Goal: Task Accomplishment & Management: Manage account settings

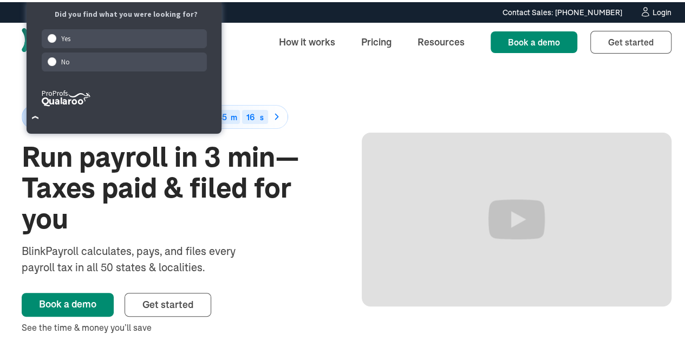
click at [659, 8] on div "Login" at bounding box center [661, 10] width 19 height 8
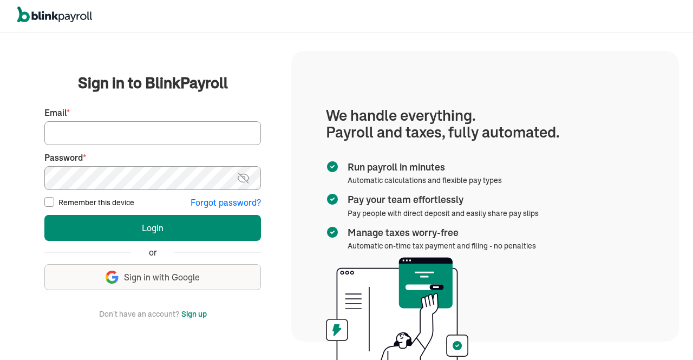
click at [181, 138] on input "Email *" at bounding box center [152, 133] width 217 height 24
type input "hr@vertonsolutions.com"
click at [243, 177] on img at bounding box center [244, 178] width 14 height 13
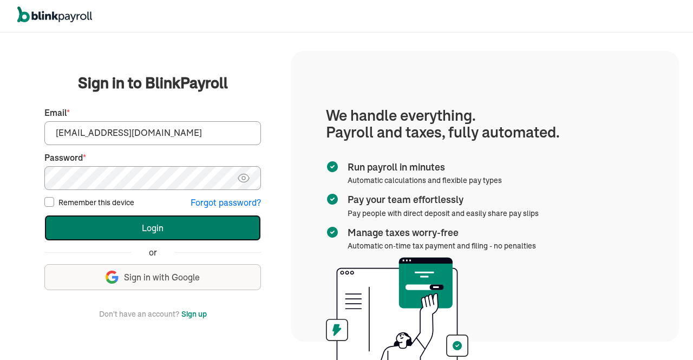
click at [133, 226] on button "Login" at bounding box center [152, 228] width 217 height 26
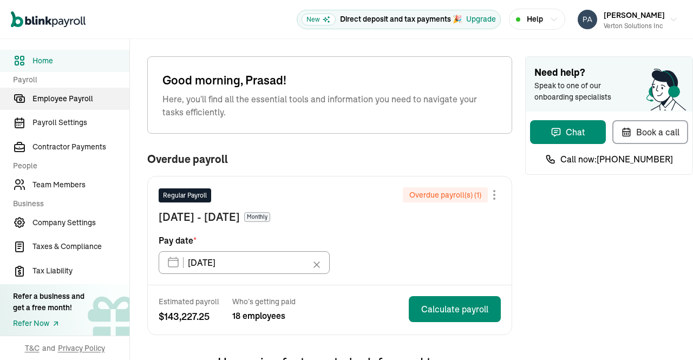
click at [73, 101] on span "Employee Payroll" at bounding box center [80, 98] width 97 height 11
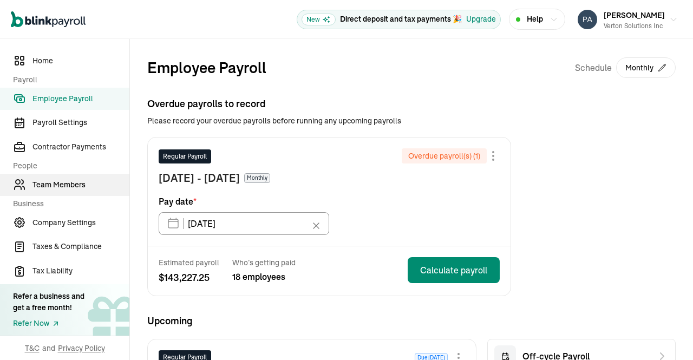
click at [71, 187] on span "Team Members" at bounding box center [80, 184] width 97 height 11
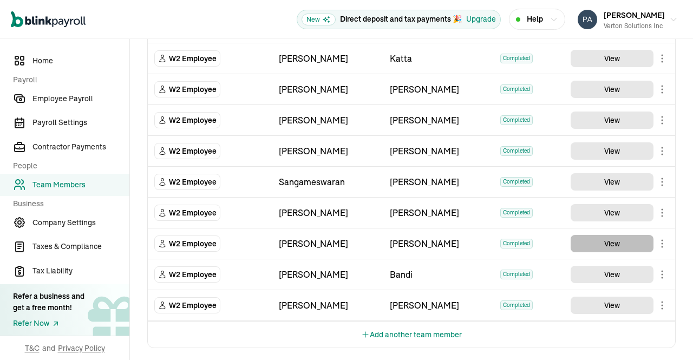
click at [612, 239] on button "View" at bounding box center [612, 243] width 83 height 17
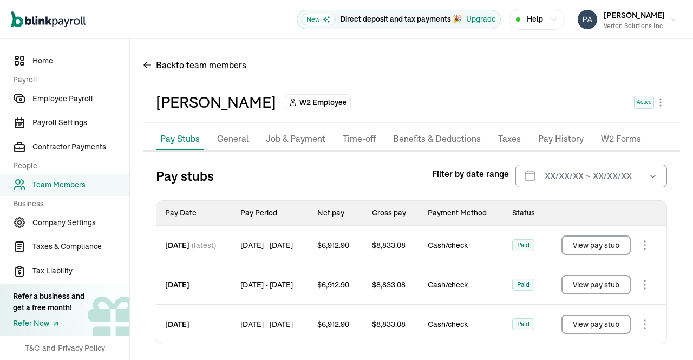
click at [282, 140] on p "Job & Payment" at bounding box center [296, 139] width 60 height 14
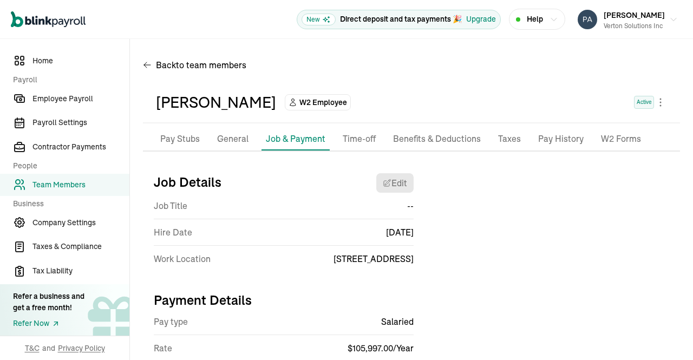
click at [189, 143] on p "Pay Stubs" at bounding box center [180, 139] width 40 height 14
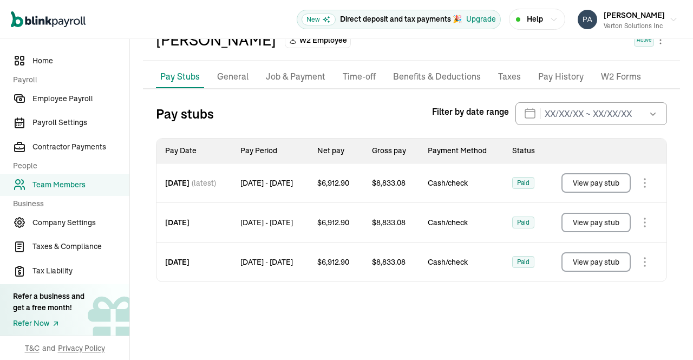
click at [642, 122] on button "button" at bounding box center [652, 113] width 30 height 23
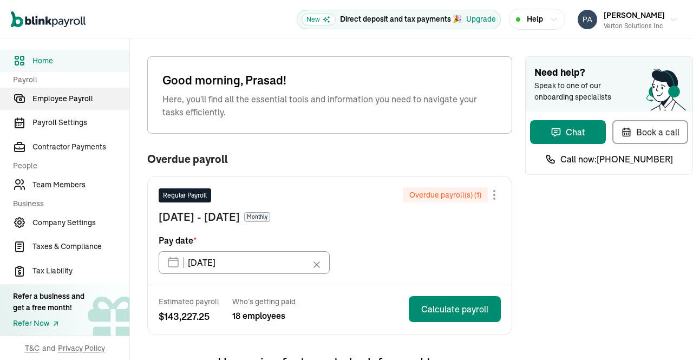
click at [73, 101] on span "Employee Payroll" at bounding box center [80, 98] width 97 height 11
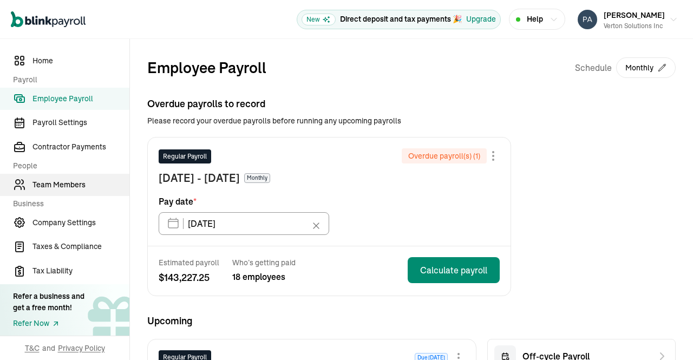
click at [71, 187] on span "Team Members" at bounding box center [80, 184] width 97 height 11
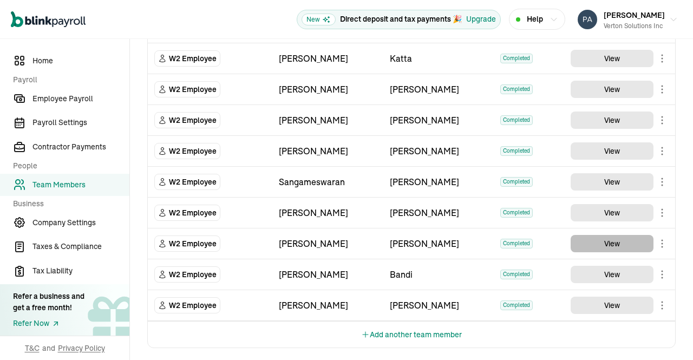
click at [612, 239] on button "View" at bounding box center [612, 243] width 83 height 17
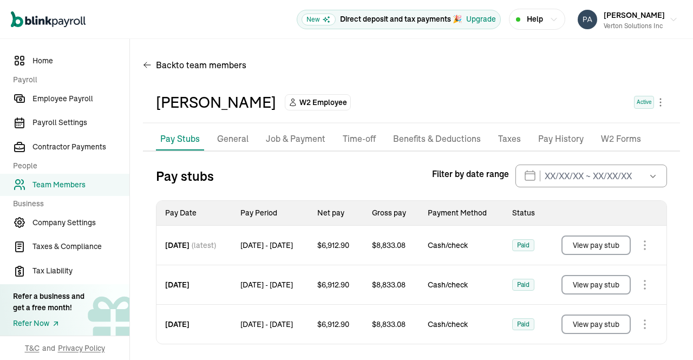
click at [282, 140] on p "Job & Payment" at bounding box center [296, 139] width 60 height 14
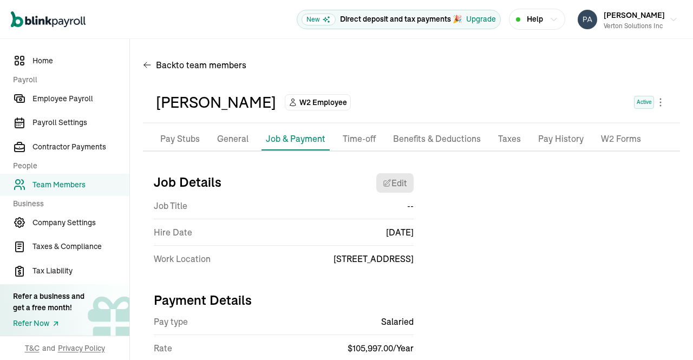
click at [189, 143] on p "Pay Stubs" at bounding box center [180, 139] width 40 height 14
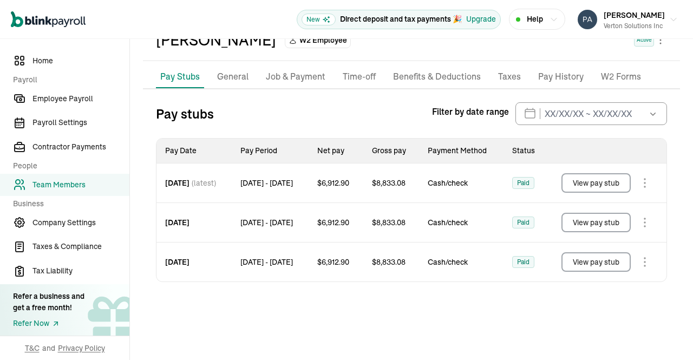
click at [642, 122] on button "button" at bounding box center [652, 113] width 30 height 23
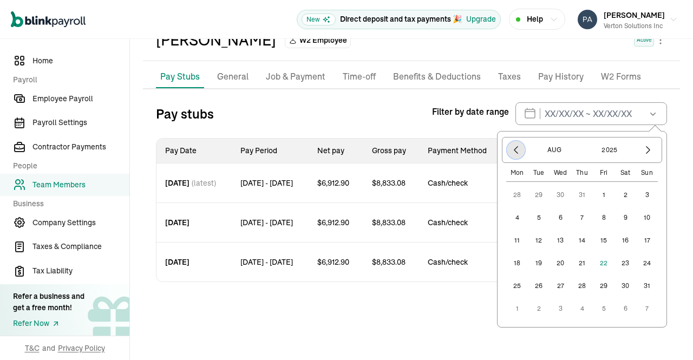
click at [511, 149] on icon "button" at bounding box center [516, 150] width 11 height 11
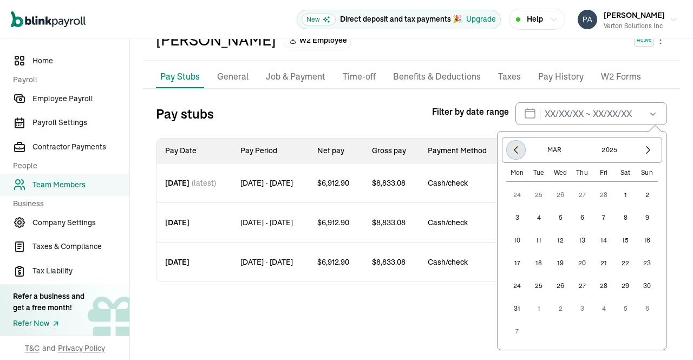
click at [511, 149] on icon "button" at bounding box center [516, 150] width 11 height 11
click at [556, 194] on button "1" at bounding box center [561, 195] width 22 height 22
click at [643, 149] on icon "button" at bounding box center [648, 150] width 11 height 11
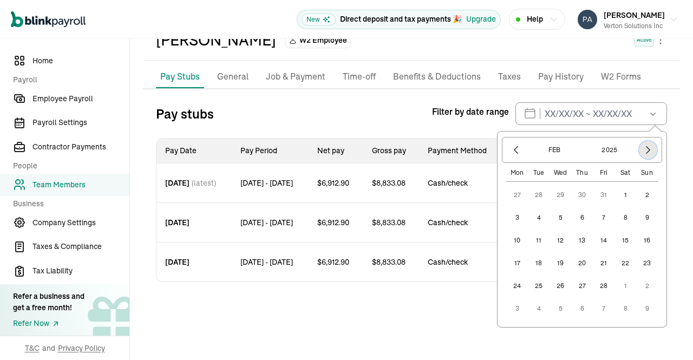
click at [643, 149] on icon "button" at bounding box center [648, 150] width 11 height 11
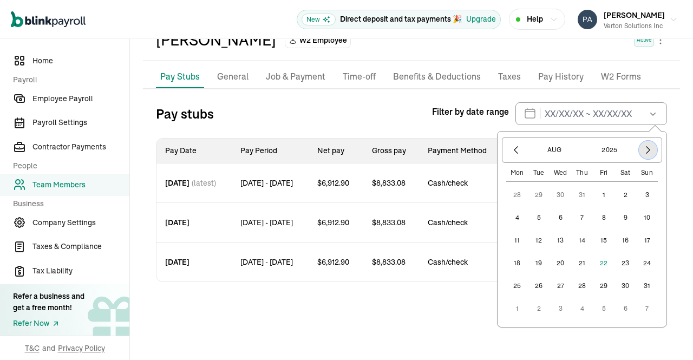
click at [643, 149] on icon "button" at bounding box center [648, 150] width 11 height 11
click at [509, 217] on button "1" at bounding box center [517, 218] width 22 height 22
type input "[DATE] ~ [DATE]"
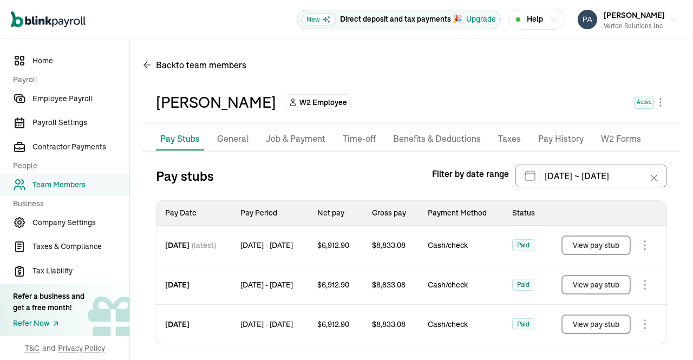
scroll to position [62, 0]
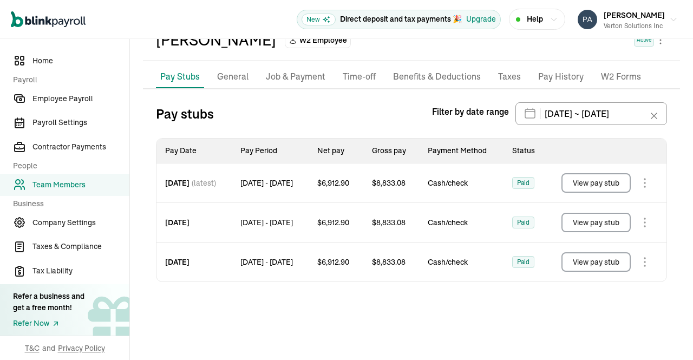
click at [377, 108] on div "Pay stubs Filter by date range 01/01/2025 ~ 09/01/2025 Sep 2025 Mon Tue Wed Thu…" at bounding box center [411, 113] width 511 height 23
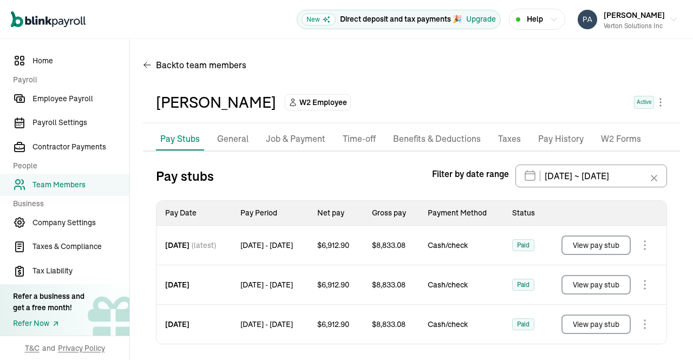
scroll to position [62, 0]
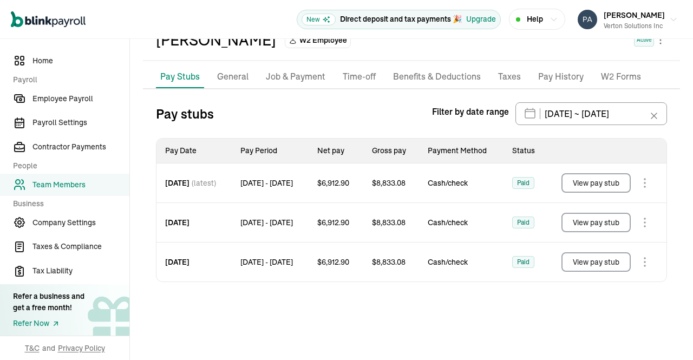
click at [377, 108] on div "Pay stubs Filter by date range [DATE] ~ [DATE] [DATE] Mon Tue Wed Thu Fri Sat S…" at bounding box center [411, 113] width 511 height 23
